Goal: Task Accomplishment & Management: Use online tool/utility

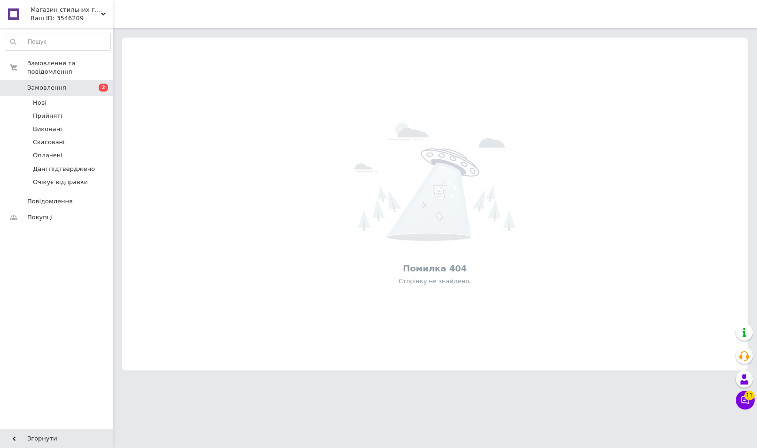
click at [105, 12] on icon at bounding box center [103, 14] width 5 height 5
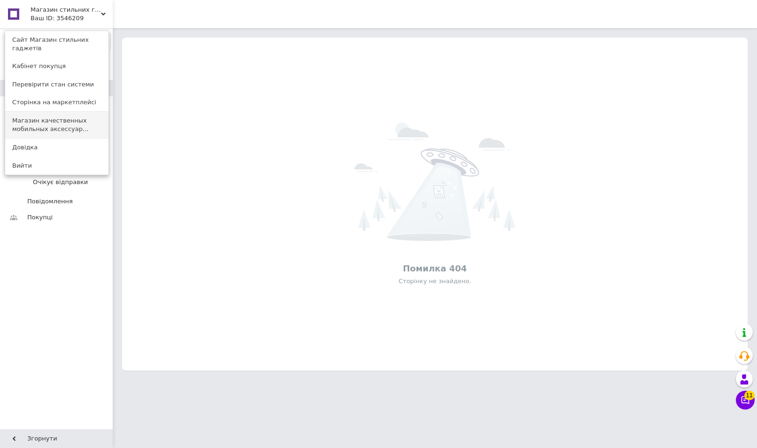
click at [68, 114] on link "Магазин качественных мобильных аксессуар..." at bounding box center [56, 125] width 103 height 26
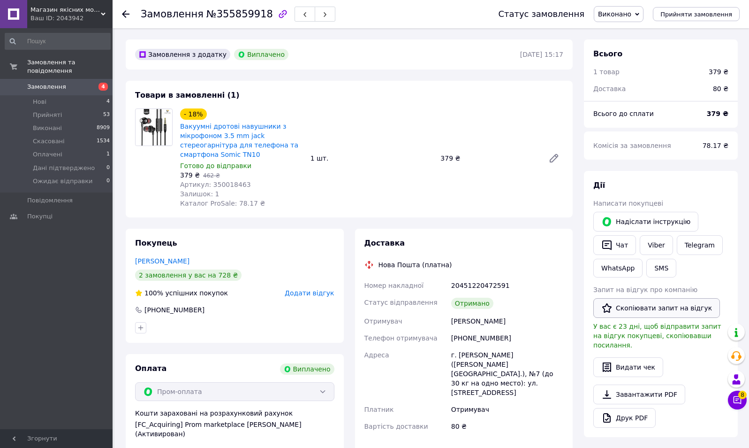
click at [642, 304] on button "Скопіювати запит на відгук" at bounding box center [657, 308] width 127 height 20
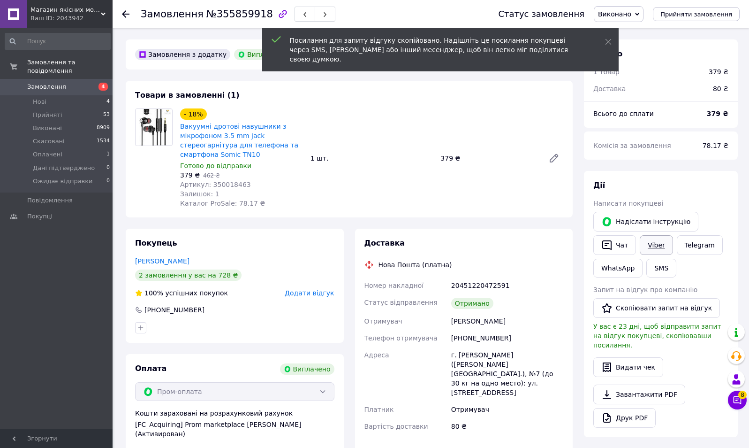
drag, startPoint x: 650, startPoint y: 308, endPoint x: 663, endPoint y: 254, distance: 55.0
click at [650, 308] on button "Скопіювати запит на відгук" at bounding box center [657, 308] width 127 height 20
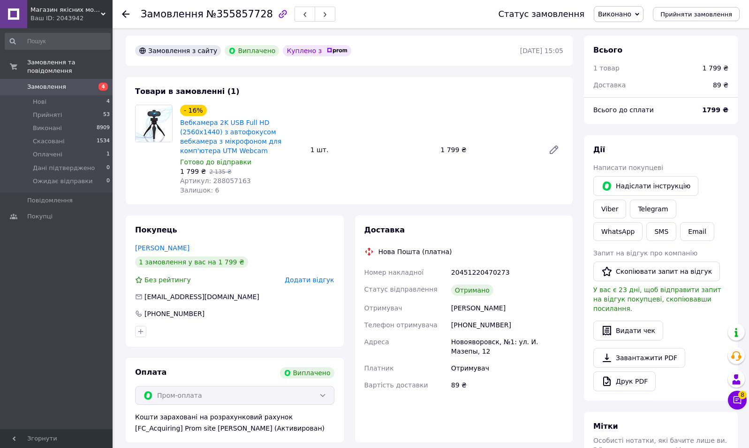
scroll to position [19, 0]
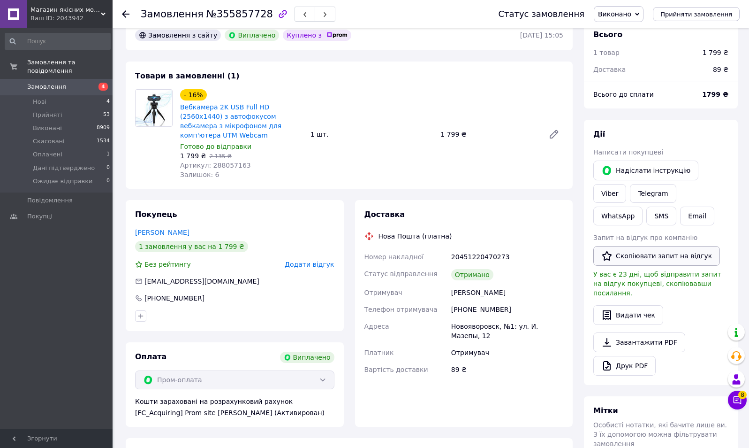
click at [655, 257] on button "Скопіювати запит на відгук" at bounding box center [657, 256] width 127 height 20
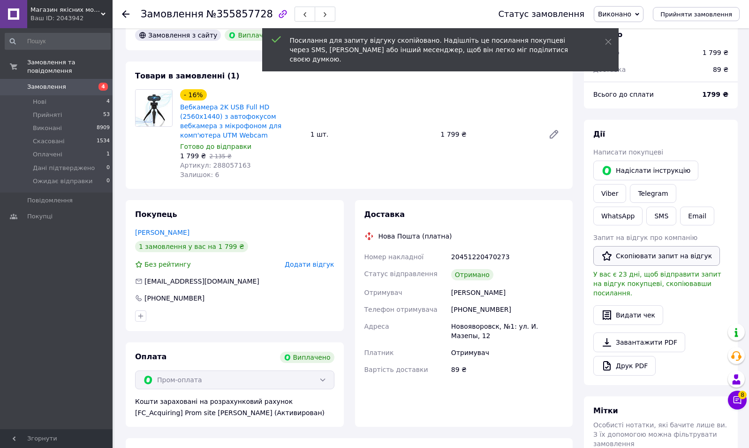
click at [661, 257] on button "Скопіювати запит на відгук" at bounding box center [657, 256] width 127 height 20
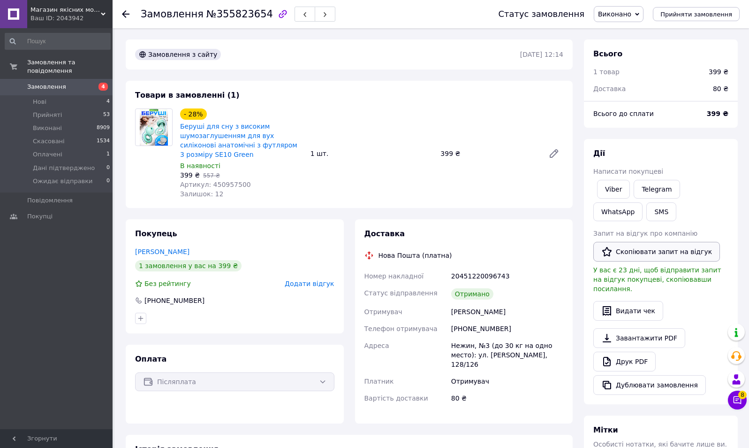
click at [655, 250] on button "Скопіювати запит на відгук" at bounding box center [657, 252] width 127 height 20
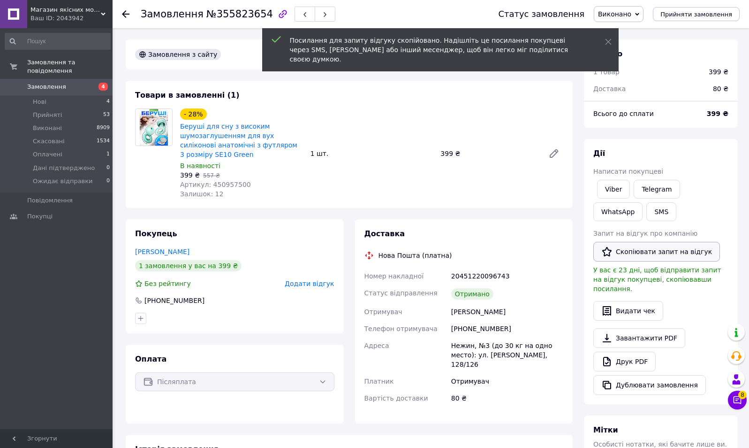
click at [651, 250] on button "Скопіювати запит на відгук" at bounding box center [657, 252] width 127 height 20
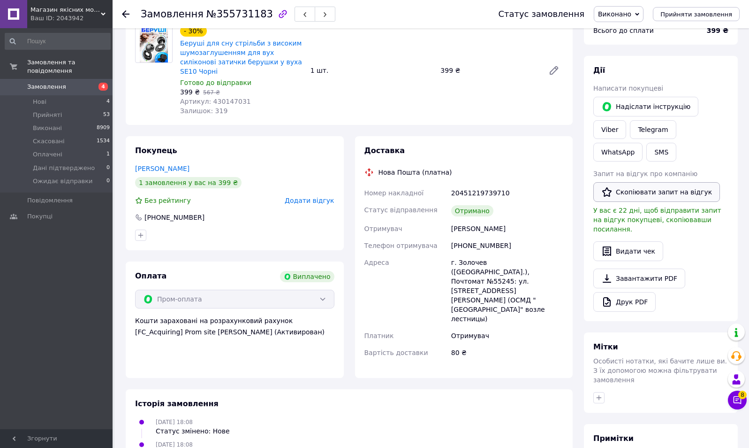
scroll to position [84, 0]
click at [658, 168] on div "Запит на відгук про компанію   Скопіювати запит на відгук У вас є 22 дні, щоб в…" at bounding box center [661, 200] width 135 height 65
click at [662, 182] on button "Скопіювати запит на відгук" at bounding box center [657, 192] width 127 height 20
click at [660, 182] on button "Скопіювати запит на відгук" at bounding box center [657, 192] width 127 height 20
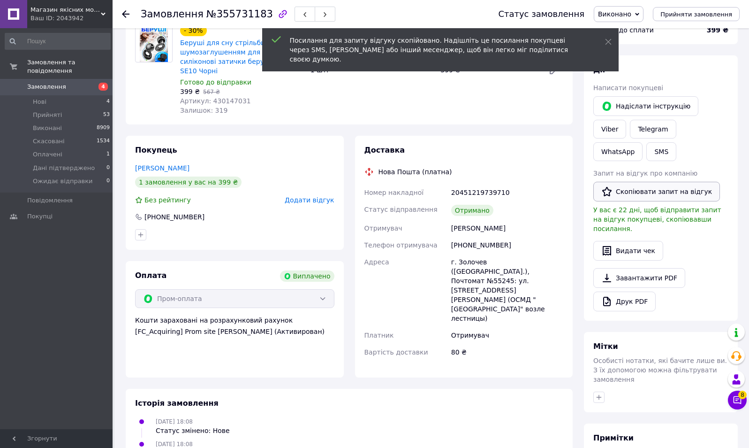
drag, startPoint x: 660, startPoint y: 167, endPoint x: 622, endPoint y: 61, distance: 113.1
click at [660, 182] on button "Скопіювати запит на відгук" at bounding box center [657, 192] width 127 height 20
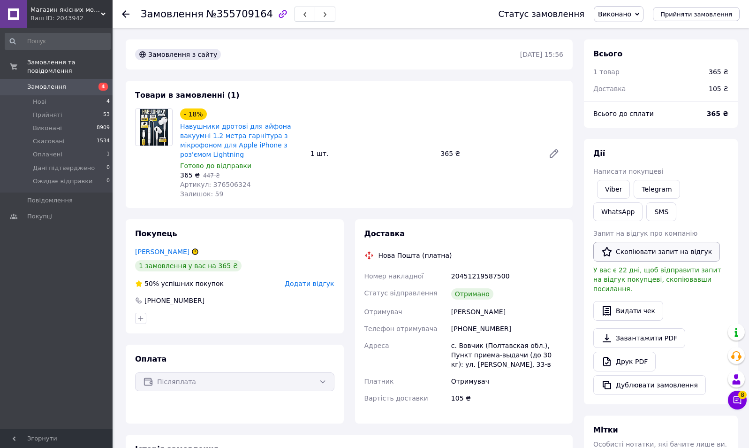
click at [662, 246] on button "Скопіювати запит на відгук" at bounding box center [657, 252] width 127 height 20
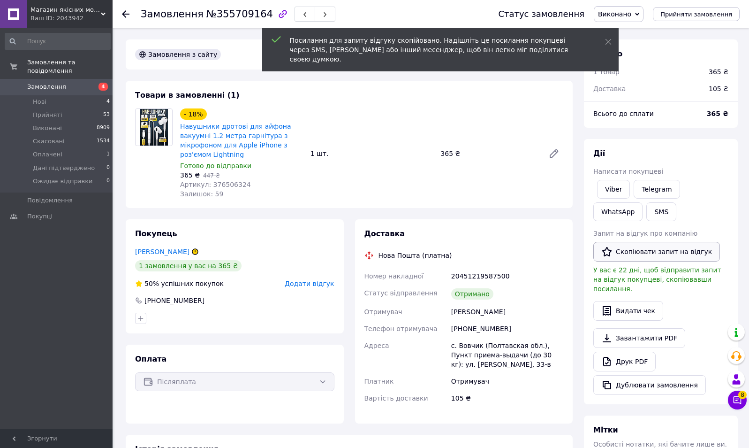
click at [662, 247] on button "Скопіювати запит на відгук" at bounding box center [657, 252] width 127 height 20
click at [661, 247] on button "Скопіювати запит на відгук" at bounding box center [657, 252] width 127 height 20
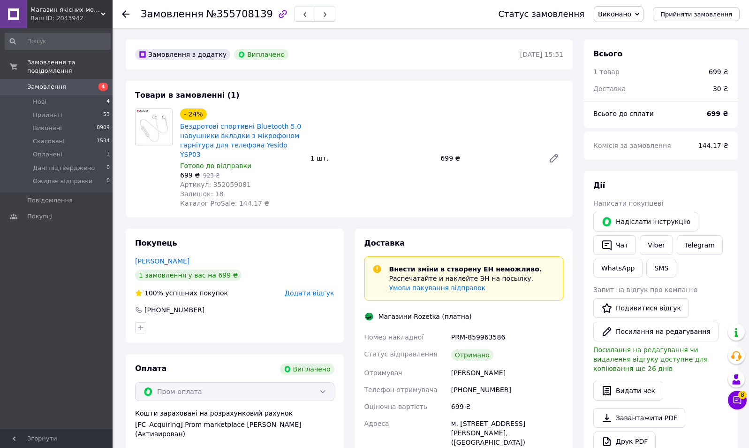
scroll to position [26, 0]
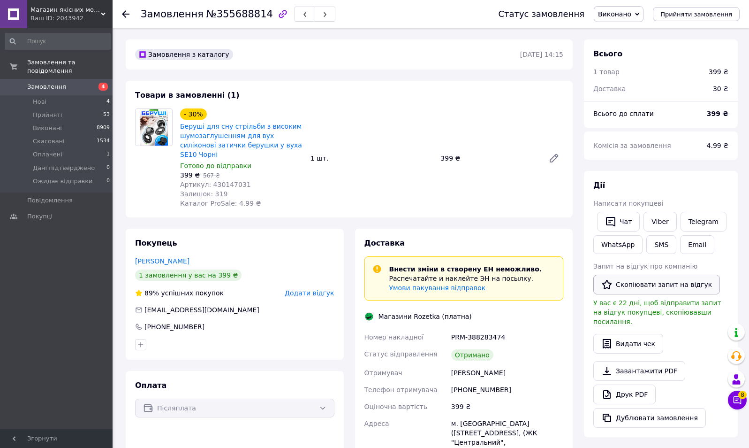
click at [626, 285] on button "Скопіювати запит на відгук" at bounding box center [657, 285] width 127 height 20
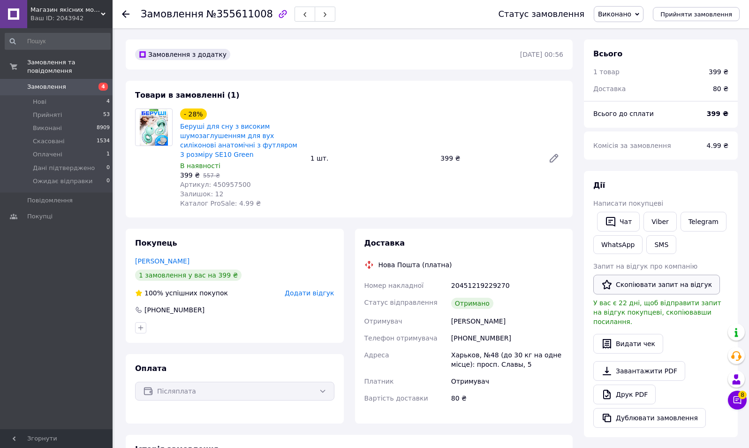
click at [650, 285] on button "Скопіювати запит на відгук" at bounding box center [657, 285] width 127 height 20
drag, startPoint x: 645, startPoint y: 286, endPoint x: 626, endPoint y: 227, distance: 62.3
click at [645, 286] on button "Скопіювати запит на відгук" at bounding box center [657, 285] width 127 height 20
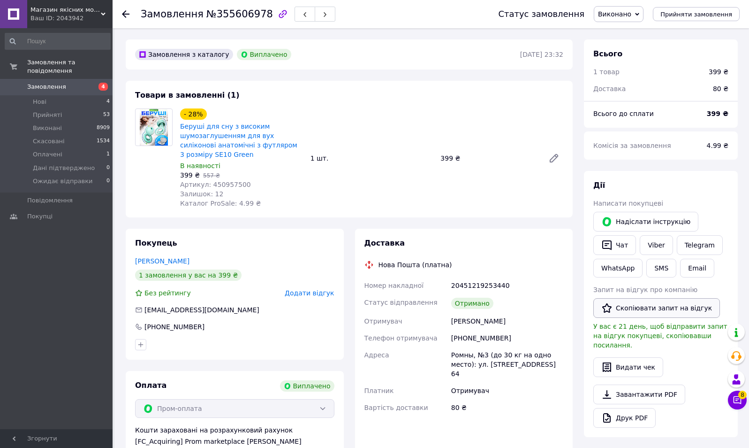
click at [643, 311] on button "Скопіювати запит на відгук" at bounding box center [657, 308] width 127 height 20
click at [647, 308] on button "Скопіювати запит на відгук" at bounding box center [657, 308] width 127 height 20
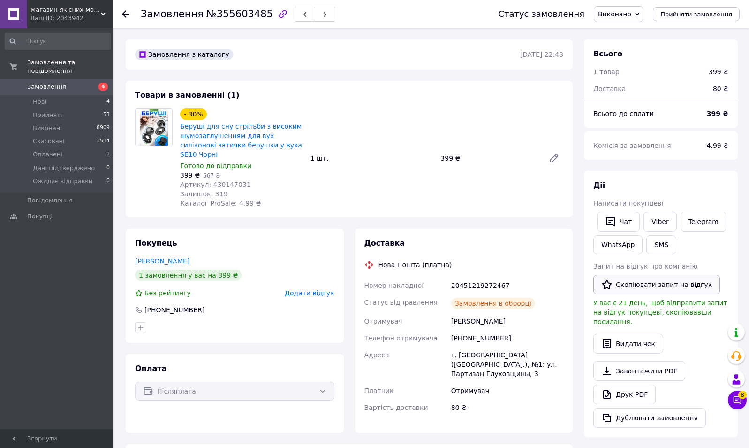
click at [657, 282] on button "Скопіювати запит на відгук" at bounding box center [657, 285] width 127 height 20
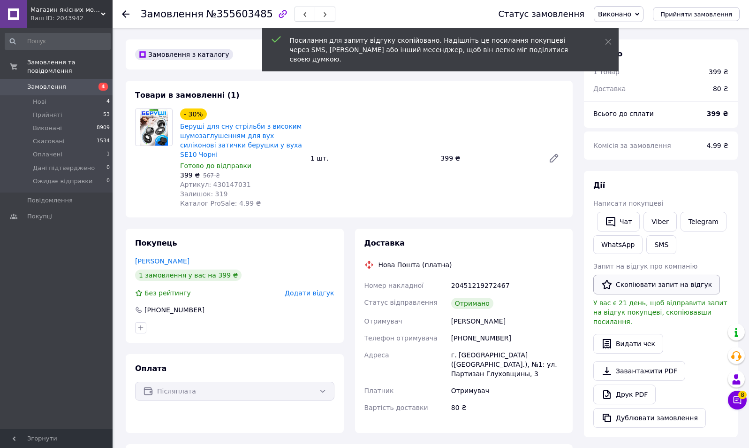
click at [669, 285] on button "Скопіювати запит на відгук" at bounding box center [657, 285] width 127 height 20
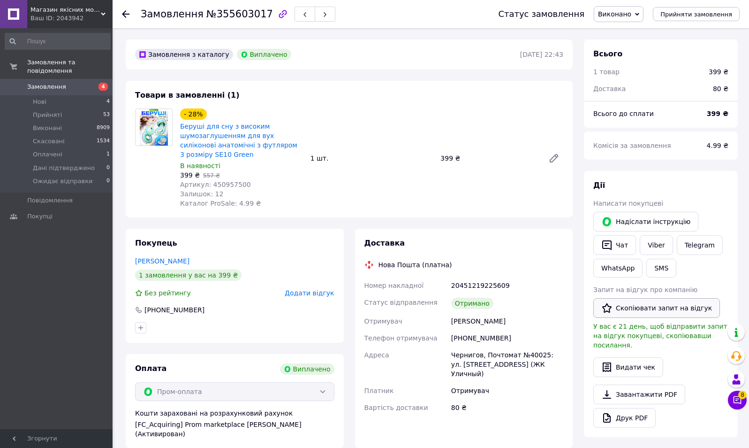
click at [655, 298] on button "Скопіювати запит на відгук" at bounding box center [657, 308] width 127 height 20
click at [660, 306] on button "Скопіювати запит на відгук" at bounding box center [657, 308] width 127 height 20
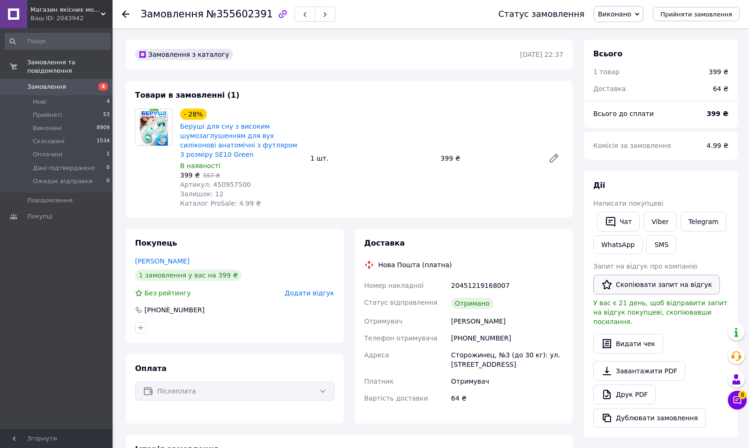
click at [642, 286] on button "Скопіювати запит на відгук" at bounding box center [657, 285] width 127 height 20
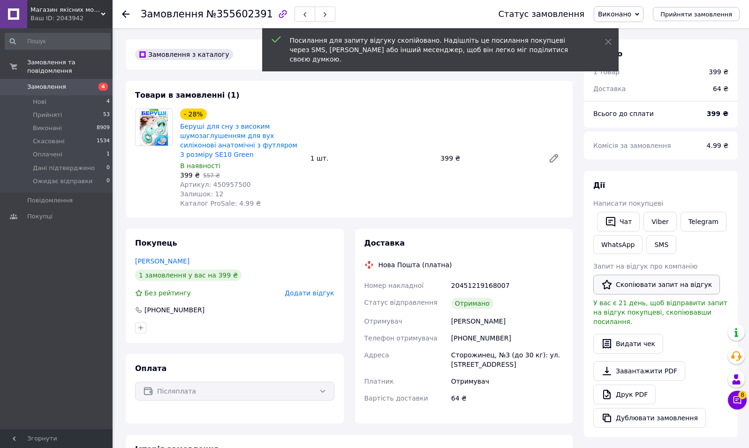
click at [662, 286] on button "Скопіювати запит на відгук" at bounding box center [657, 285] width 127 height 20
click at [663, 286] on button "Скопіювати запит на відгук" at bounding box center [657, 285] width 127 height 20
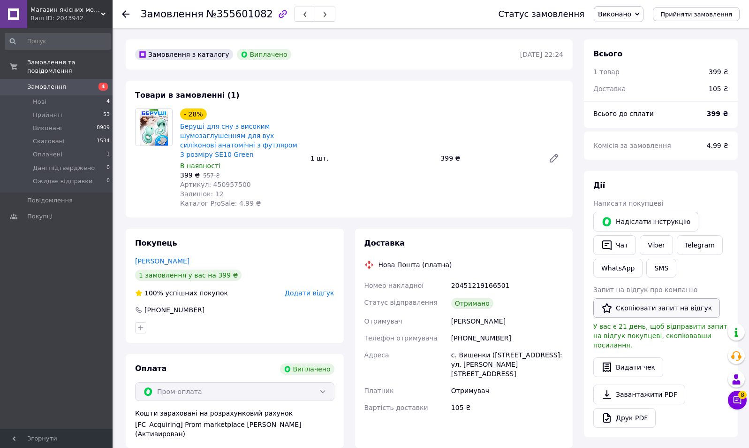
click at [647, 309] on button "Скопіювати запит на відгук" at bounding box center [657, 308] width 127 height 20
